Goal: Find specific page/section: Find specific page/section

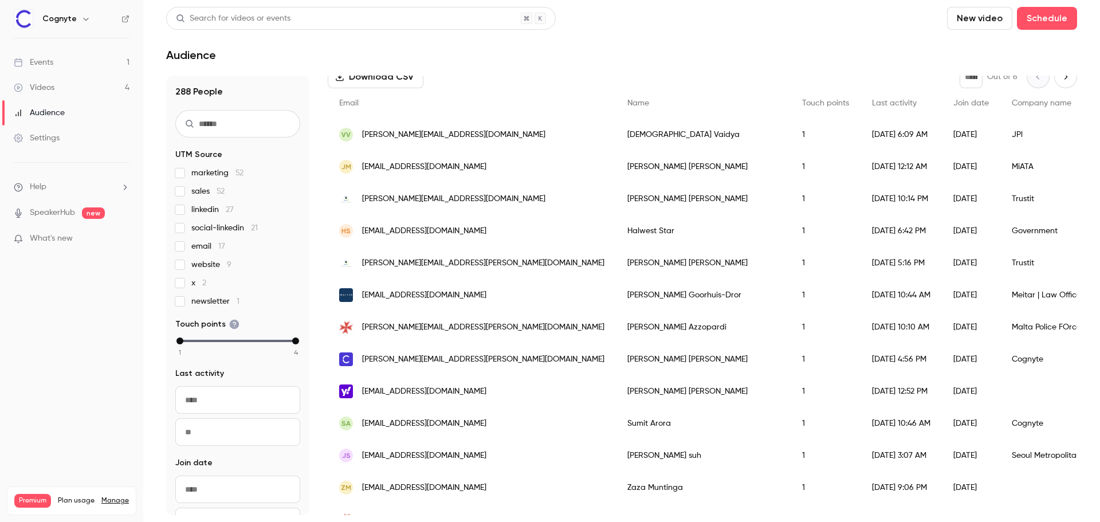
scroll to position [172, 0]
drag, startPoint x: 927, startPoint y: 198, endPoint x: 896, endPoint y: 203, distance: 31.4
click at [1001, 203] on div "Trustit" at bounding box center [1074, 199] width 146 height 32
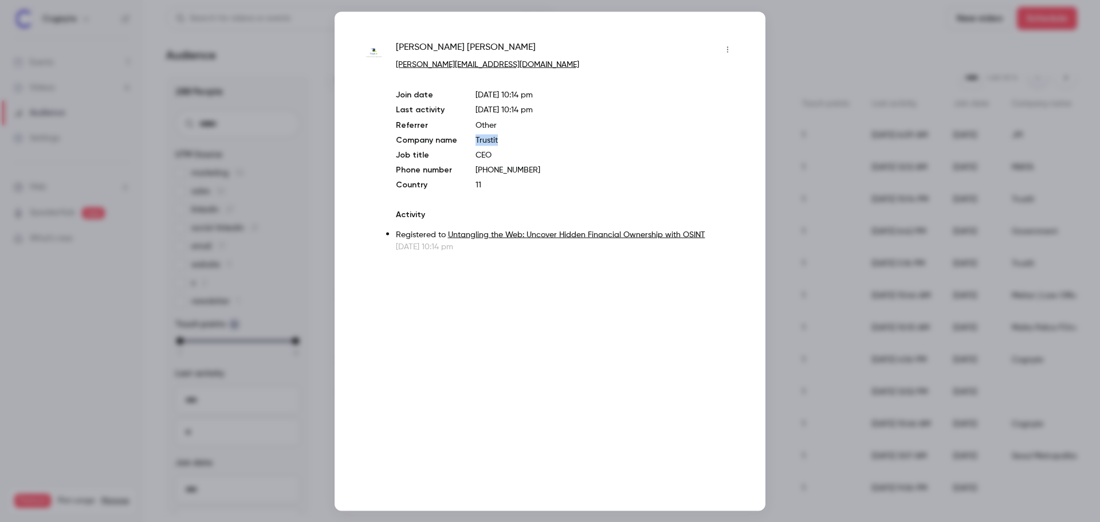
drag, startPoint x: 502, startPoint y: 142, endPoint x: 459, endPoint y: 140, distance: 43.0
click at [459, 140] on div "Join date [DATE] 10:14 pm Last activity [DATE] 10:14 pm Referrer Other Company …" at bounding box center [566, 139] width 341 height 101
click at [796, 29] on div at bounding box center [550, 261] width 1100 height 522
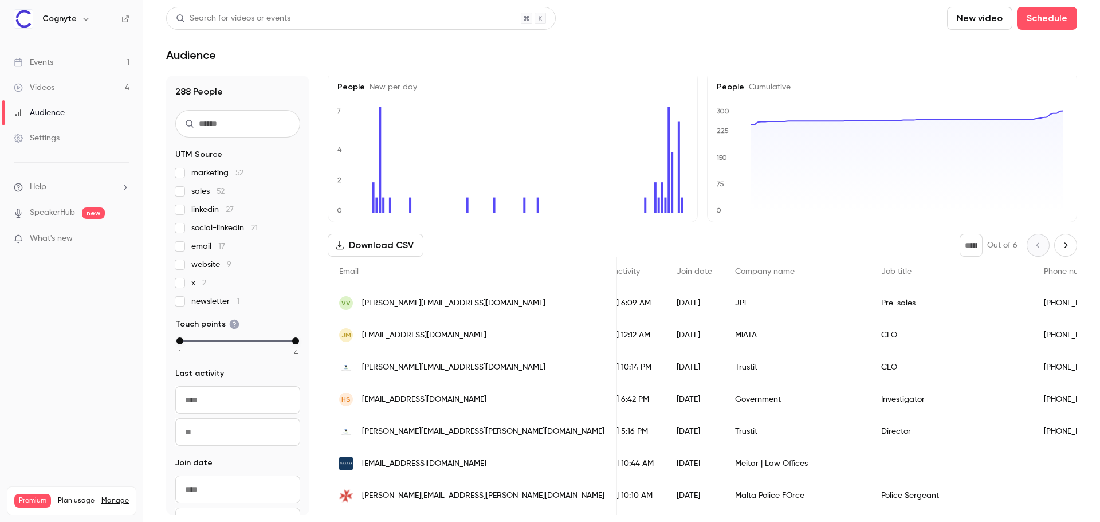
scroll to position [0, 0]
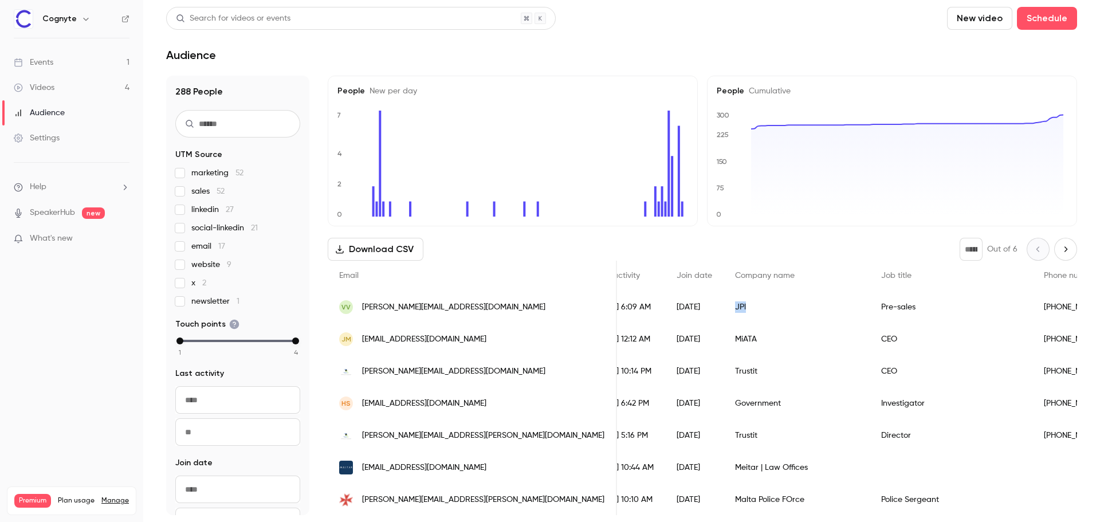
drag, startPoint x: 647, startPoint y: 308, endPoint x: 614, endPoint y: 308, distance: 32.7
click at [724, 308] on div "JPl" at bounding box center [797, 307] width 146 height 32
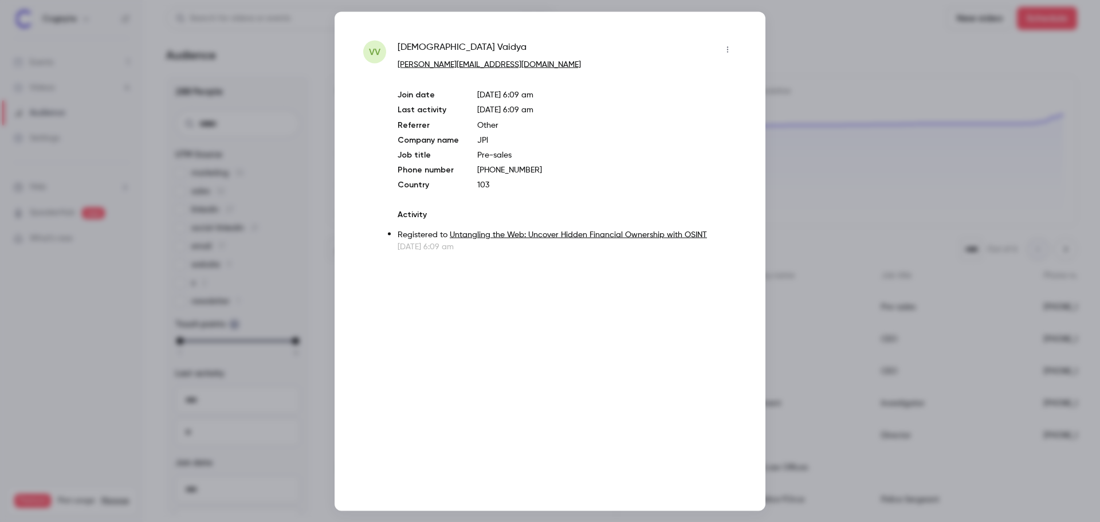
drag, startPoint x: 543, startPoint y: 158, endPoint x: 516, endPoint y: 155, distance: 27.1
click at [516, 155] on p "Pre-sales" at bounding box center [607, 154] width 260 height 11
drag, startPoint x: 495, startPoint y: 140, endPoint x: 477, endPoint y: 142, distance: 18.5
click at [477, 142] on p "JPl" at bounding box center [607, 139] width 260 height 11
click at [772, 49] on div at bounding box center [550, 261] width 1100 height 522
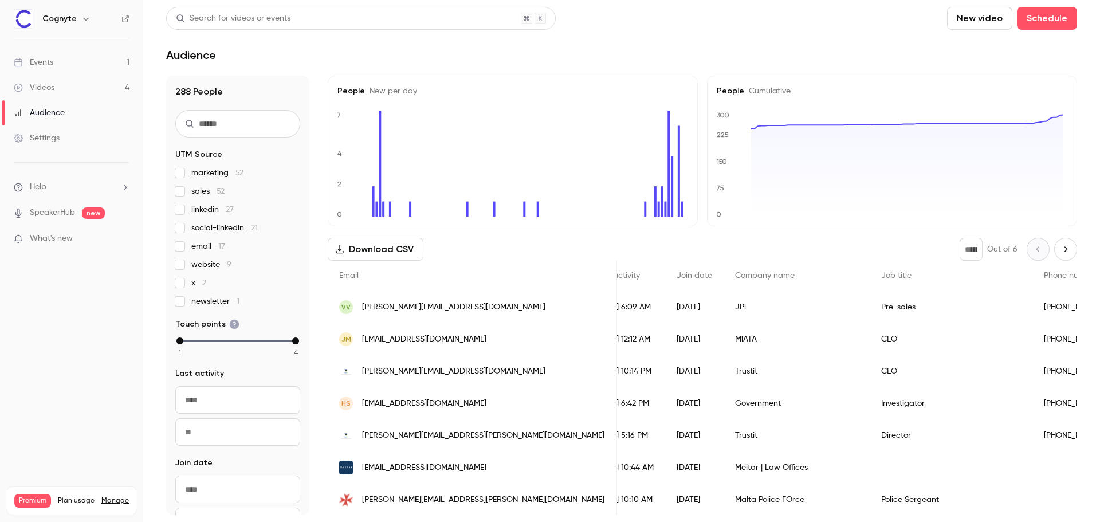
click at [385, 93] on span "New per day" at bounding box center [391, 91] width 52 height 8
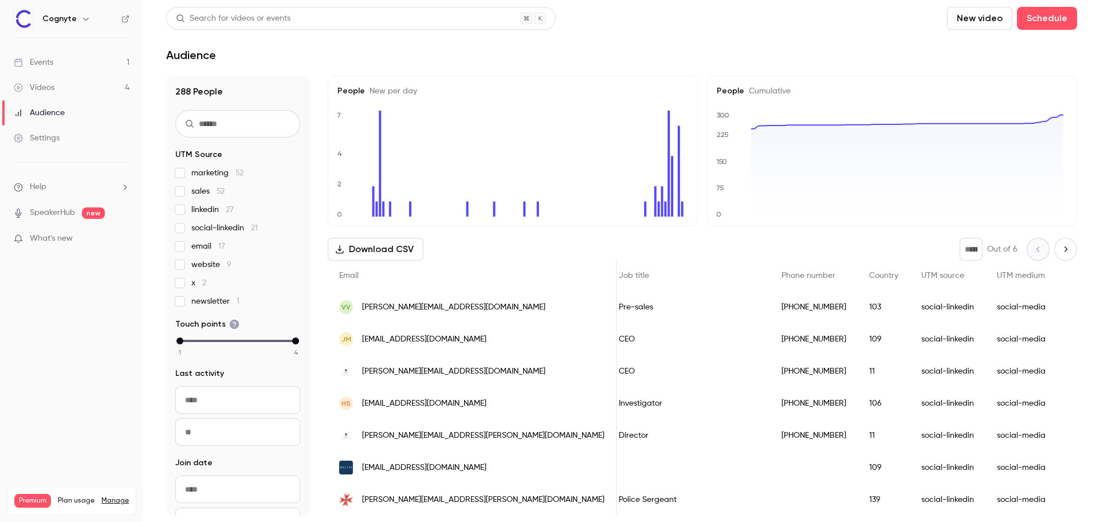
click at [36, 58] on div "Events" at bounding box center [34, 62] width 40 height 11
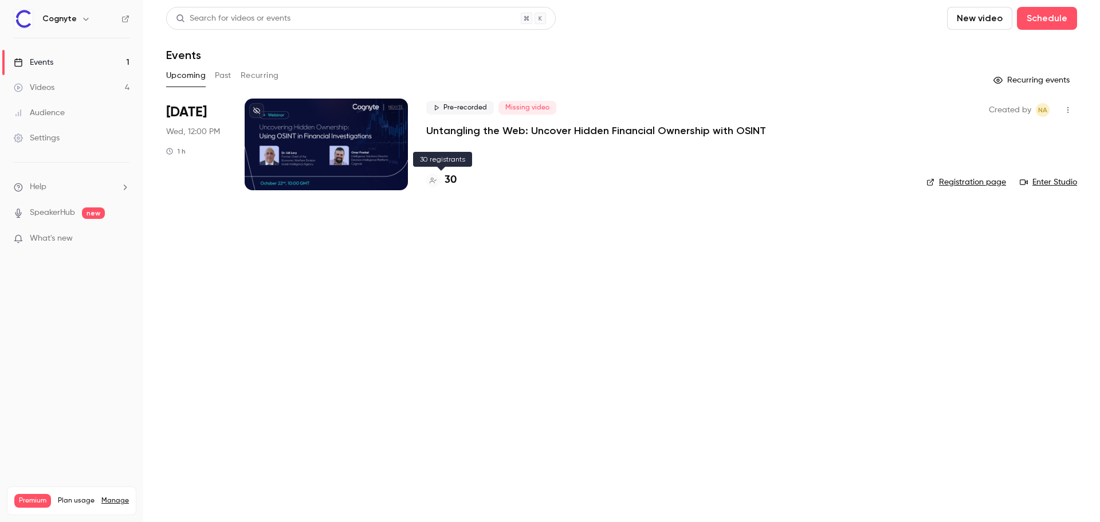
click at [452, 183] on h4 "30" at bounding box center [451, 179] width 12 height 15
